Goal: Task Accomplishment & Management: Use online tool/utility

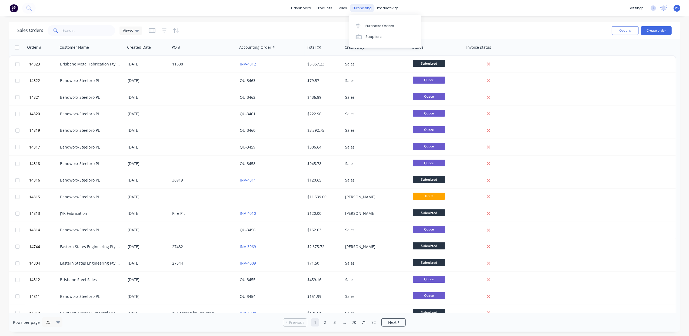
click at [363, 9] on div "purchasing" at bounding box center [362, 8] width 25 height 8
click at [379, 25] on div "Purchase Orders" at bounding box center [379, 26] width 29 height 5
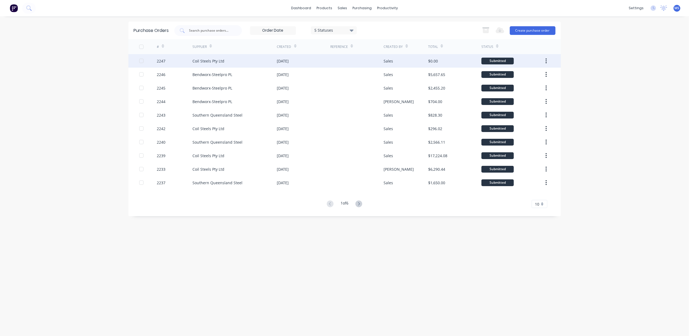
click at [234, 64] on div "Coil Steels Pty Ltd" at bounding box center [234, 61] width 85 height 14
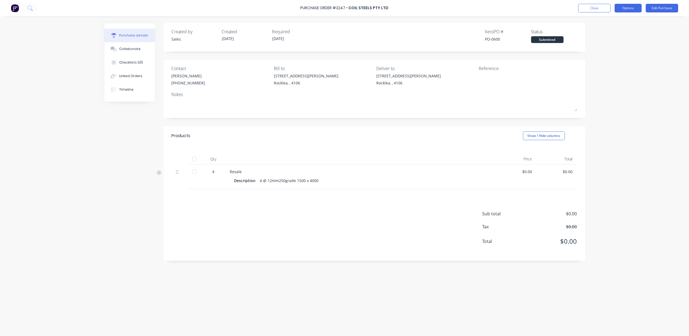
click at [627, 9] on button "Options" at bounding box center [627, 8] width 27 height 9
click at [623, 23] on div "Print / Email" at bounding box center [616, 22] width 42 height 8
click at [615, 43] on div "Without pricing" at bounding box center [616, 44] width 42 height 8
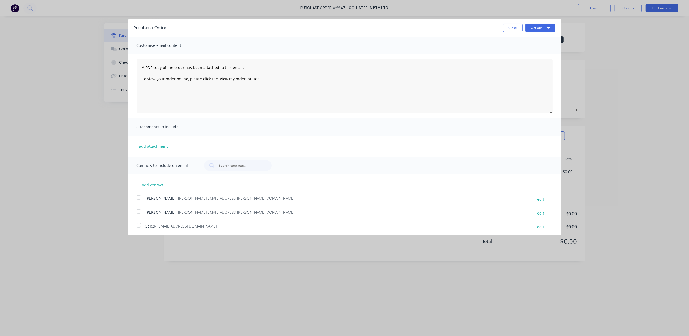
click at [139, 226] on div at bounding box center [138, 225] width 11 height 11
click at [525, 27] on button "Options" at bounding box center [540, 28] width 30 height 9
click at [525, 50] on div "Email" at bounding box center [530, 52] width 42 height 8
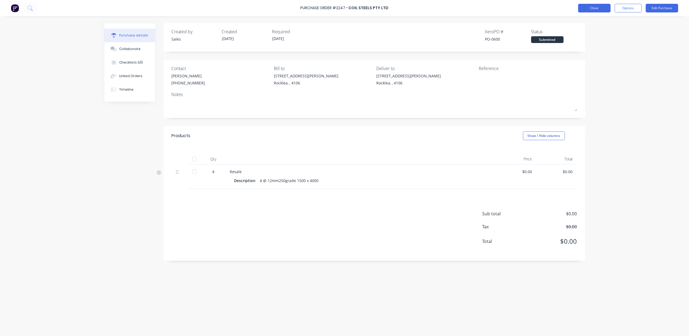
click at [590, 7] on button "Close" at bounding box center [594, 8] width 32 height 9
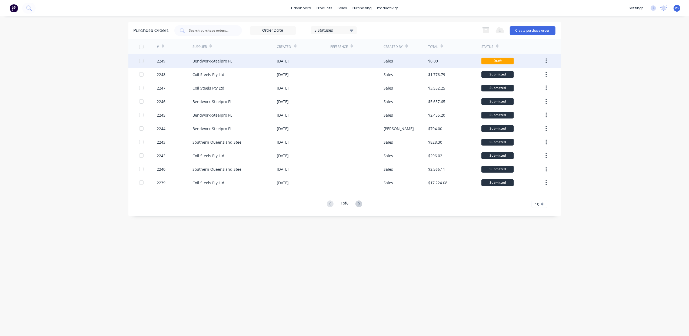
click at [309, 65] on div "[DATE]" at bounding box center [303, 61] width 53 height 14
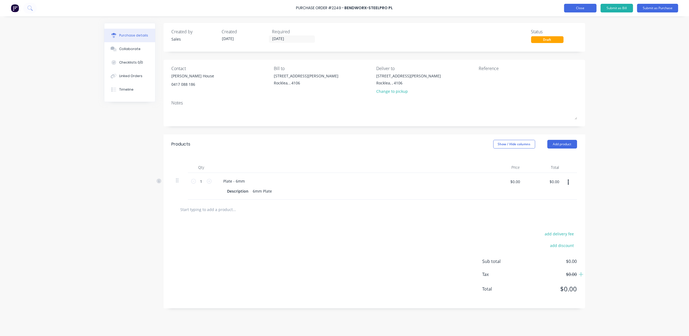
click at [571, 4] on button "Close" at bounding box center [580, 8] width 32 height 9
